Goal: Find specific page/section: Find specific page/section

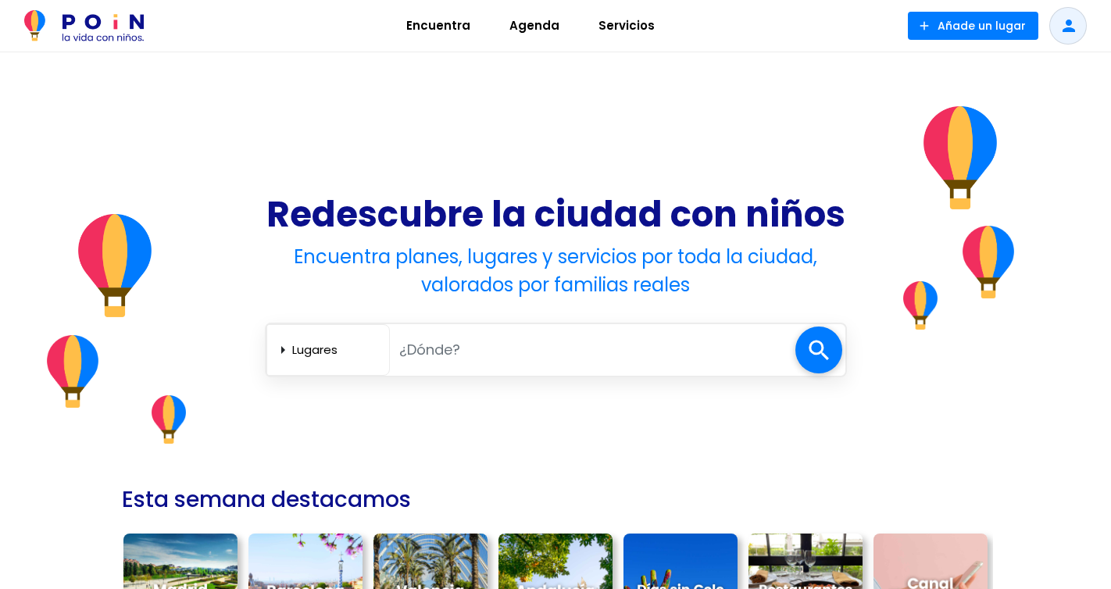
click at [531, 26] on span "Agenda" at bounding box center [534, 25] width 64 height 25
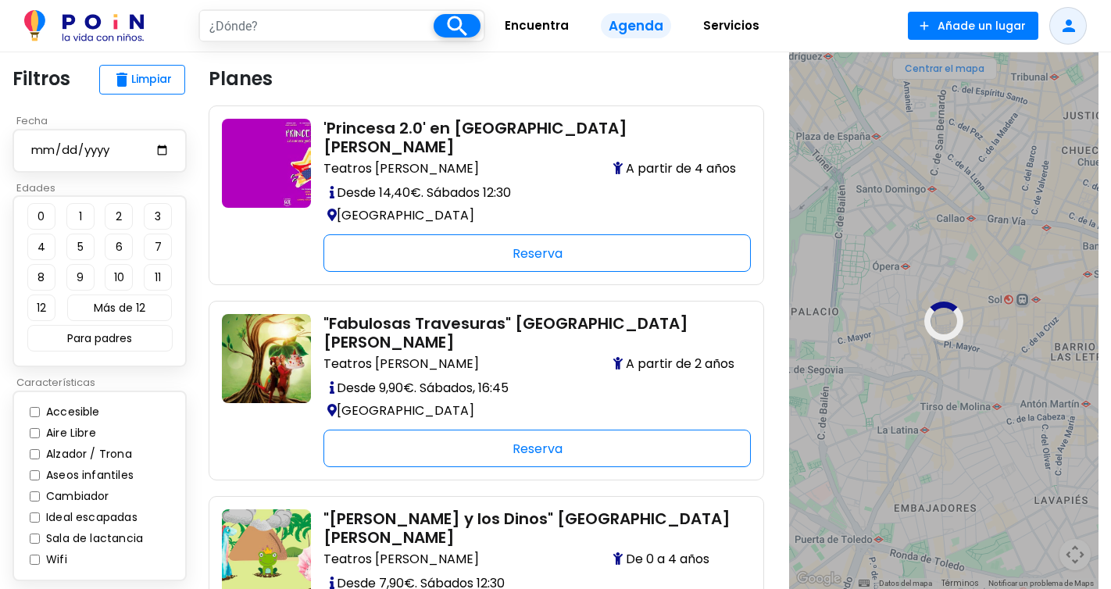
click at [341, 25] on input "text" at bounding box center [317, 26] width 234 height 30
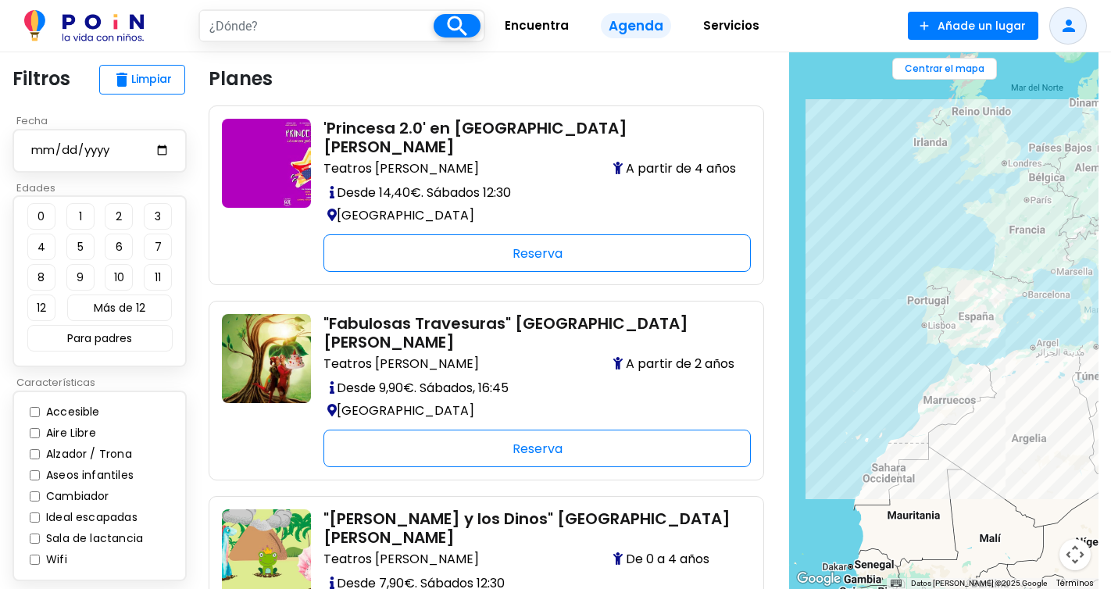
type input "lluvia"
click at [484, 18] on div "lluvia search" at bounding box center [341, 25] width 287 height 33
click at [470, 21] on span at bounding box center [457, 25] width 47 height 23
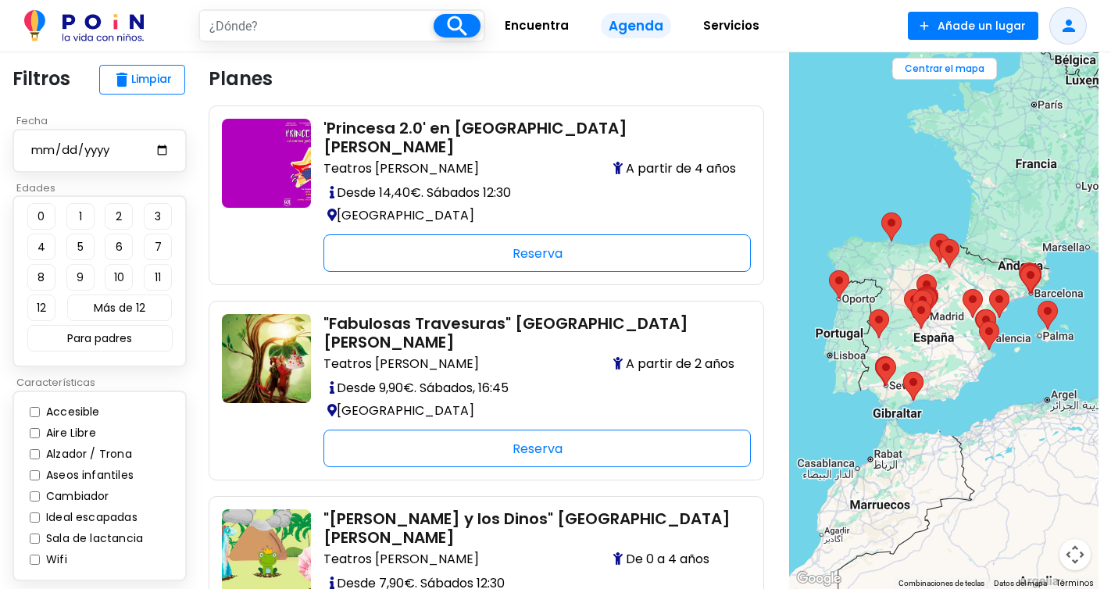
click at [737, 23] on span "Servicios" at bounding box center [731, 25] width 70 height 25
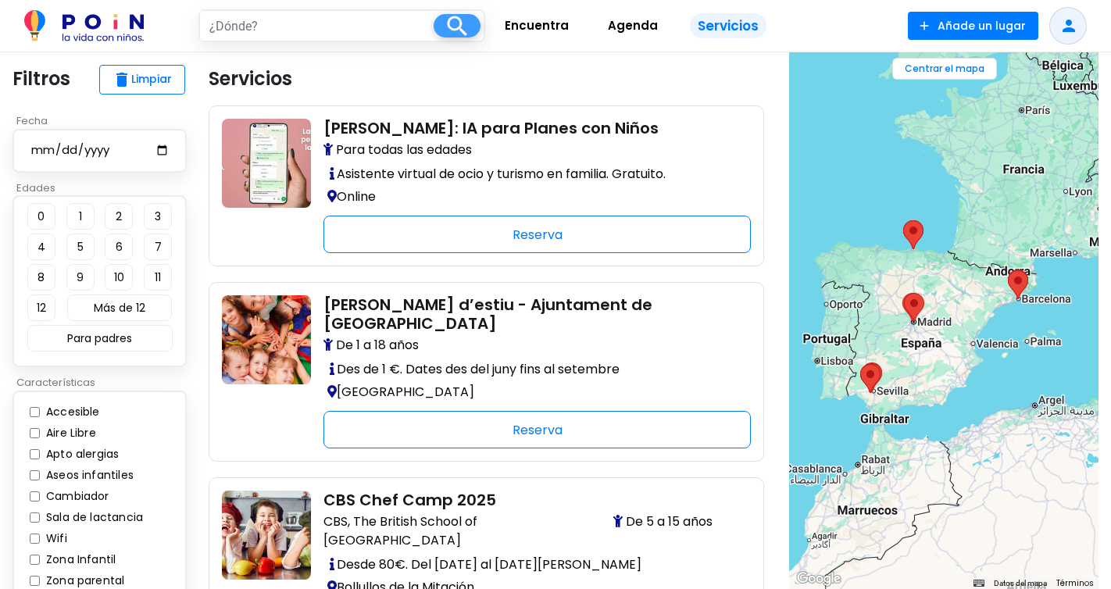
click at [461, 32] on span at bounding box center [457, 25] width 47 height 23
click at [531, 34] on span "Encuentra" at bounding box center [537, 25] width 78 height 25
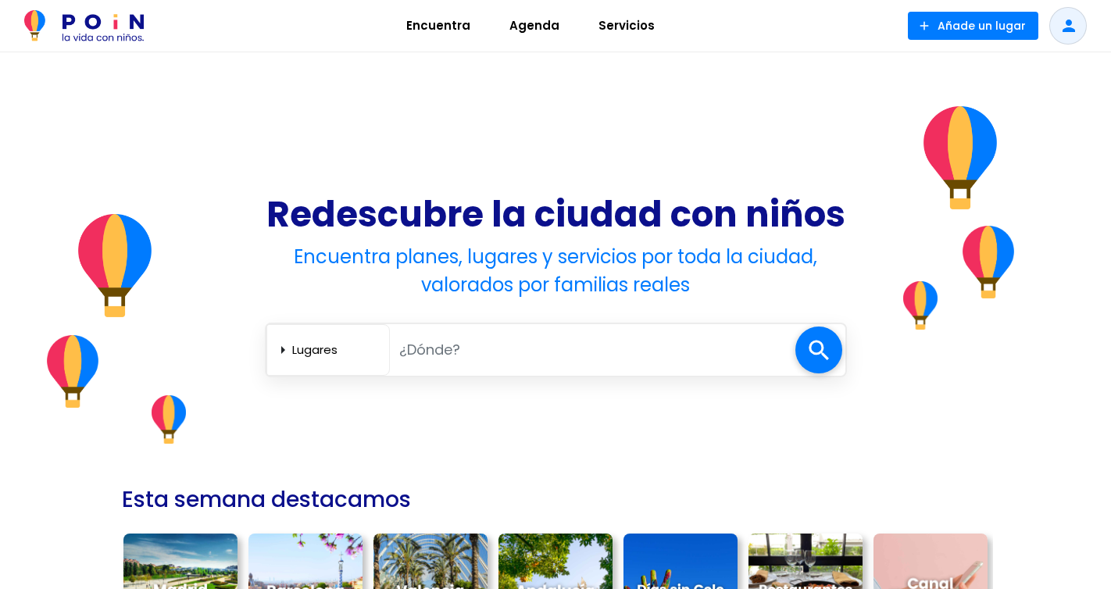
click at [424, 31] on span "Encuentra" at bounding box center [438, 25] width 78 height 25
